Goal: Transaction & Acquisition: Book appointment/travel/reservation

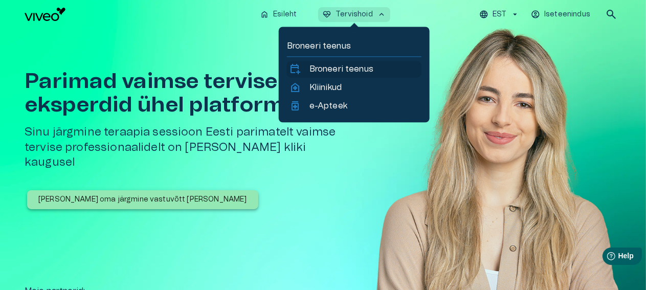
click at [361, 70] on p "Broneeri teenus" at bounding box center [341, 69] width 64 height 12
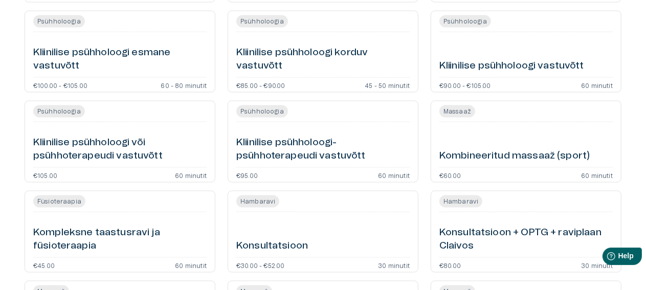
scroll to position [1273, 0]
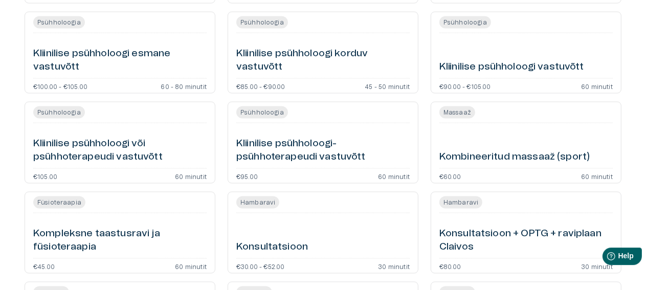
click at [458, 58] on div "Kliinilise psühholoogi vastuvõtt" at bounding box center [525, 55] width 173 height 37
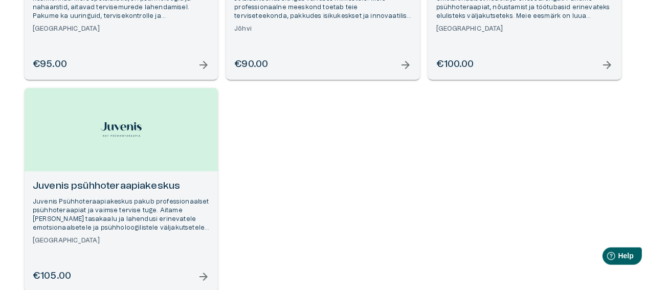
scroll to position [276, 0]
click at [611, 65] on span "arrow_forward" at bounding box center [607, 65] width 12 height 12
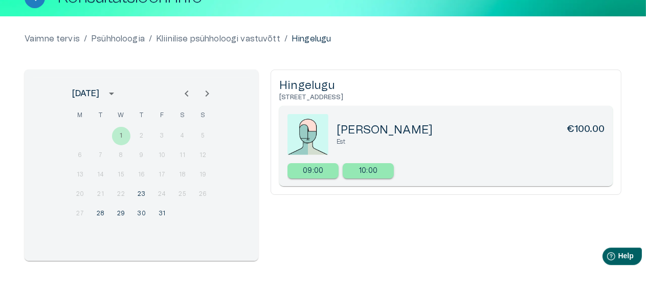
scroll to position [79, 0]
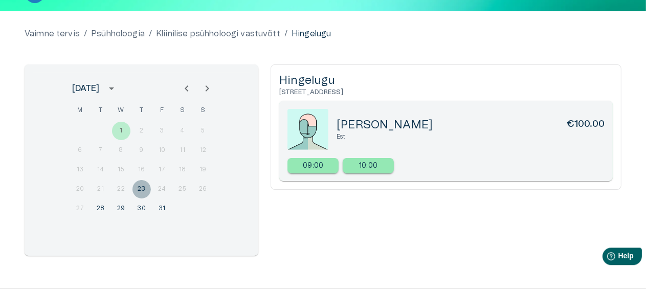
click at [144, 187] on button "23" at bounding box center [141, 189] width 18 height 18
click at [97, 208] on button "28" at bounding box center [100, 208] width 18 height 18
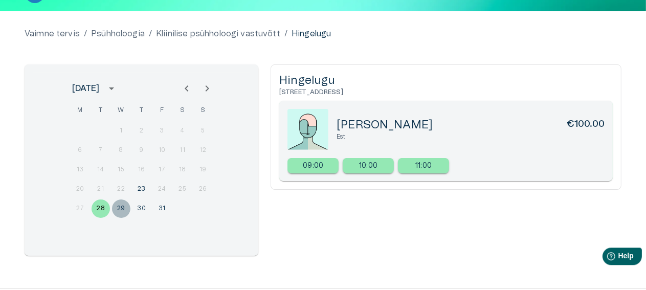
click at [116, 210] on button "29" at bounding box center [121, 208] width 18 height 18
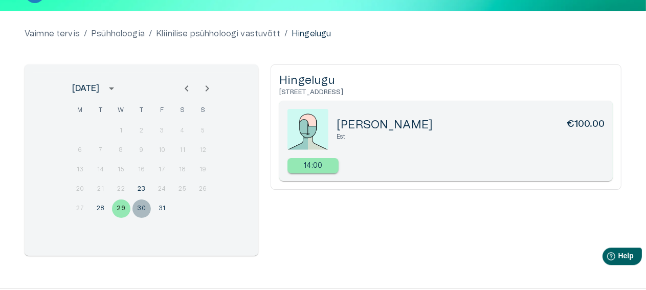
click at [146, 211] on button "30" at bounding box center [141, 208] width 18 height 18
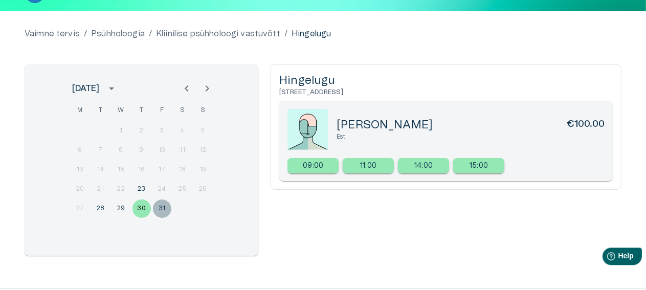
click at [166, 209] on button "31" at bounding box center [162, 208] width 18 height 18
